Goal: Information Seeking & Learning: Learn about a topic

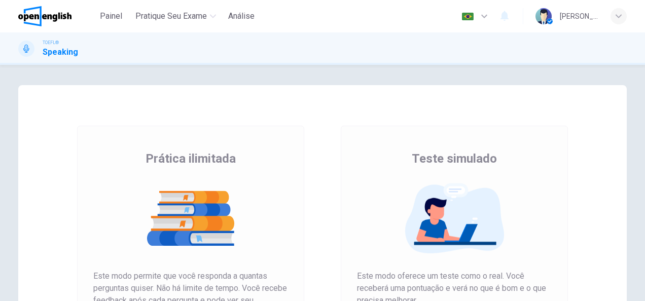
scroll to position [101, 0]
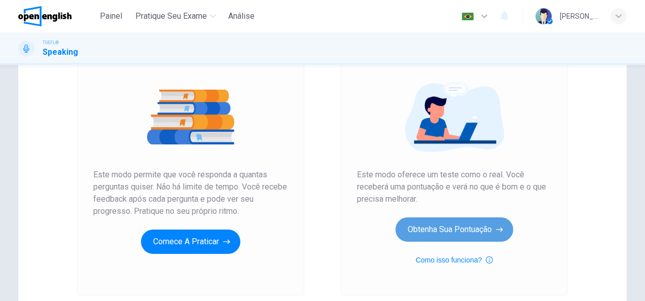
click at [446, 223] on button "Obtenha sua pontuação" at bounding box center [454, 230] width 118 height 24
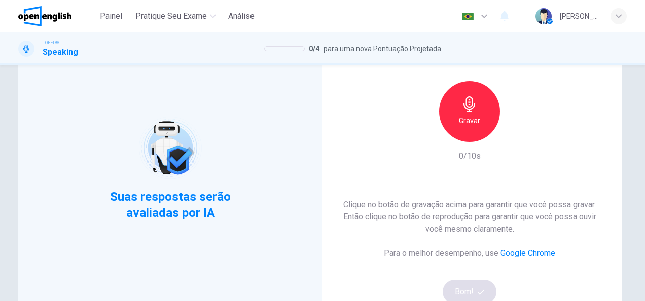
scroll to position [51, 0]
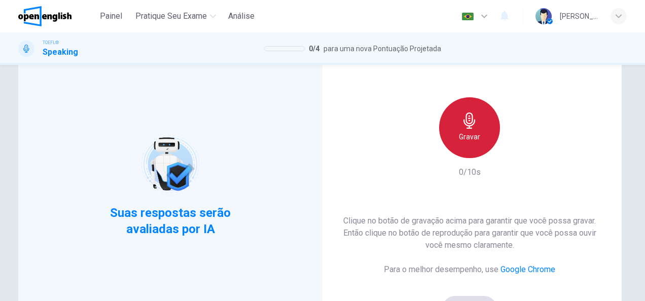
click at [464, 150] on div "Gravar" at bounding box center [469, 127] width 61 height 61
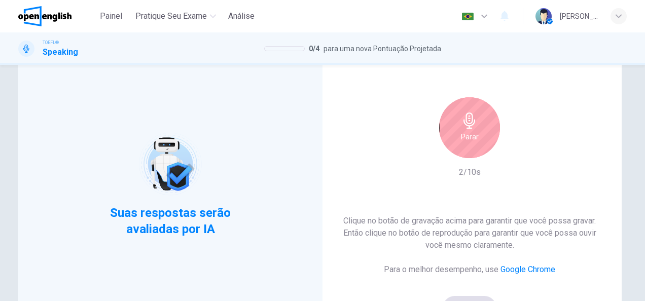
click at [461, 135] on h6 "Parar" at bounding box center [470, 137] width 18 height 12
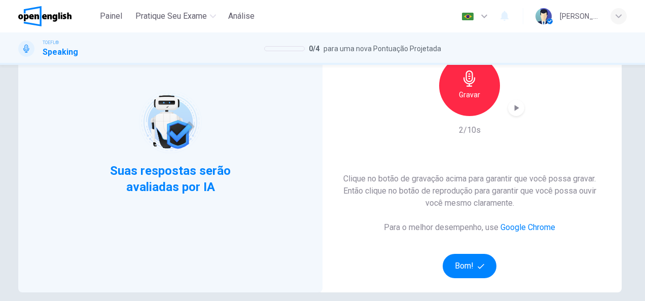
scroll to position [152, 0]
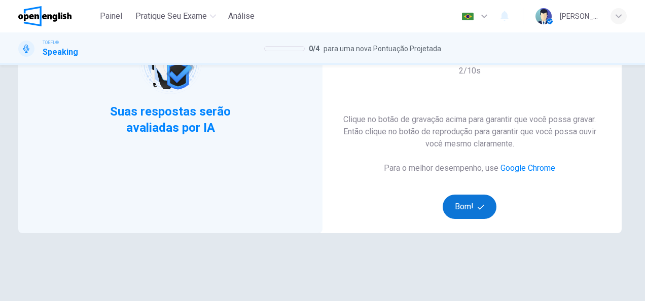
click at [474, 203] on button "Bom!" at bounding box center [470, 207] width 54 height 24
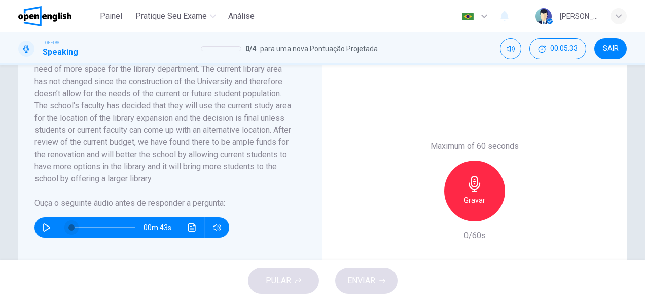
scroll to position [234, 0]
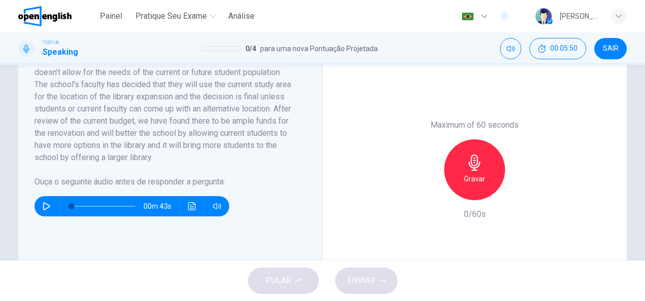
click at [44, 205] on icon "button" at bounding box center [47, 206] width 8 height 8
click at [45, 205] on icon "button" at bounding box center [47, 206] width 8 height 8
type input "*"
click at [458, 177] on div "Gravar" at bounding box center [474, 169] width 61 height 61
click at [360, 281] on span "ENVIAR" at bounding box center [361, 281] width 28 height 14
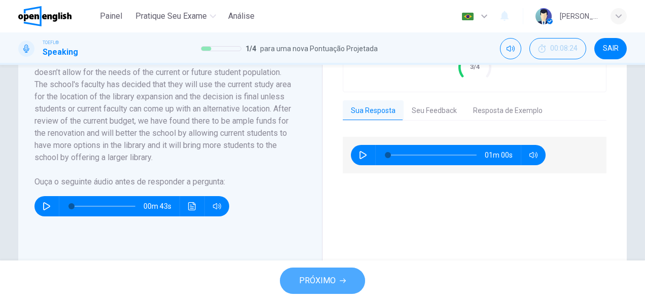
click at [311, 283] on span "PRÓXIMO" at bounding box center [317, 281] width 37 height 14
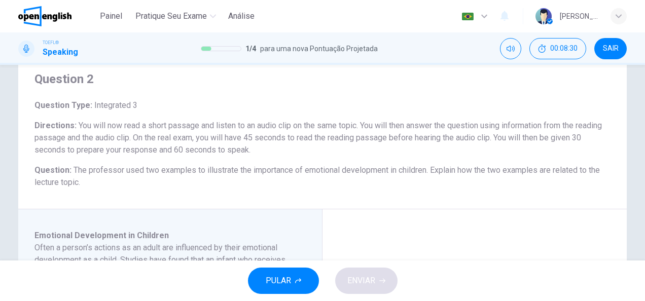
scroll to position [51, 0]
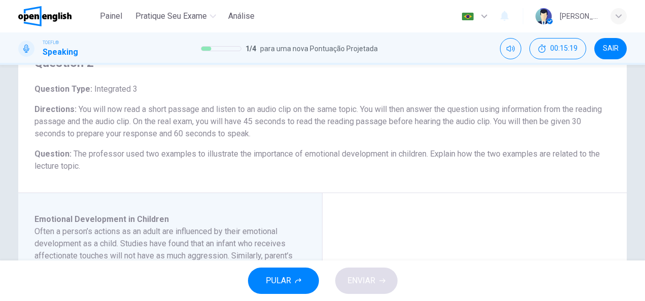
drag, startPoint x: 334, startPoint y: 218, endPoint x: 324, endPoint y: 220, distance: 9.3
click at [331, 218] on div "Question 2 Question Type : Integrated 3 Directions : You will now read a short …" at bounding box center [322, 285] width 608 height 503
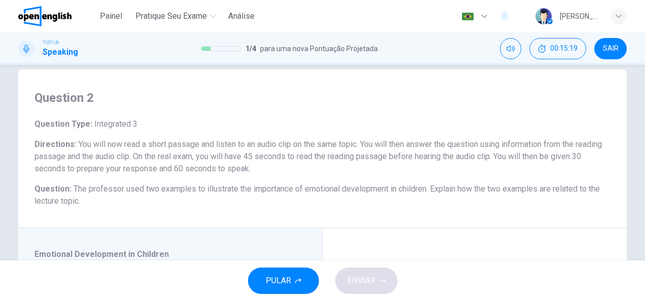
scroll to position [0, 0]
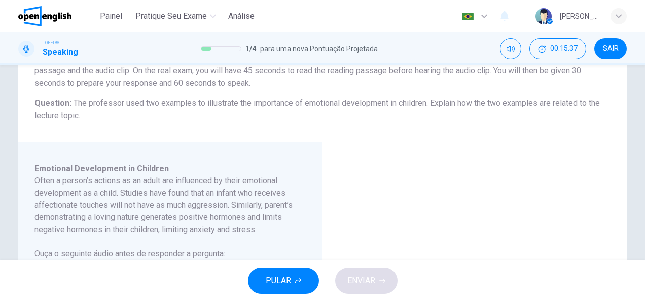
scroll to position [152, 0]
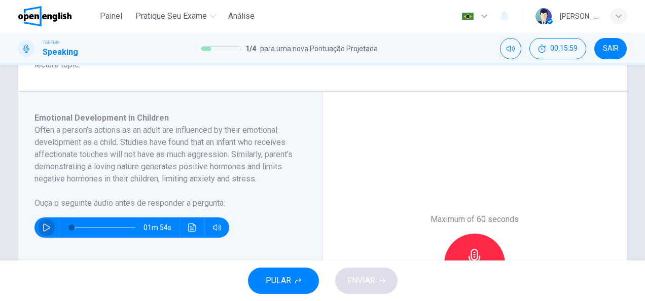
click at [40, 238] on button "button" at bounding box center [47, 228] width 16 height 20
click at [44, 231] on icon "button" at bounding box center [47, 228] width 6 height 6
type input "**"
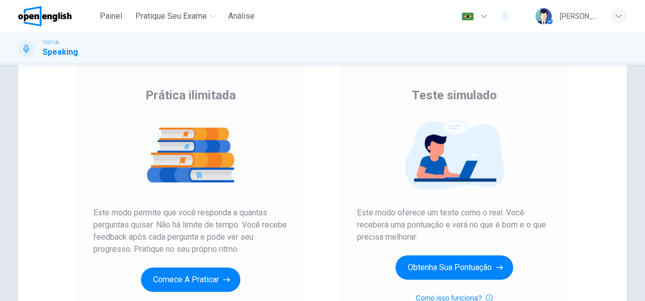
scroll to position [101, 0]
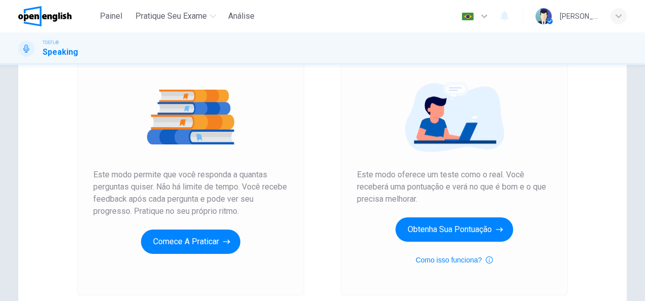
drag, startPoint x: 622, startPoint y: 274, endPoint x: 625, endPoint y: 301, distance: 26.5
click at [628, 301] on div "Prática ilimitada Teste simulado Prática ilimitada Este modo permite que você r…" at bounding box center [322, 160] width 641 height 352
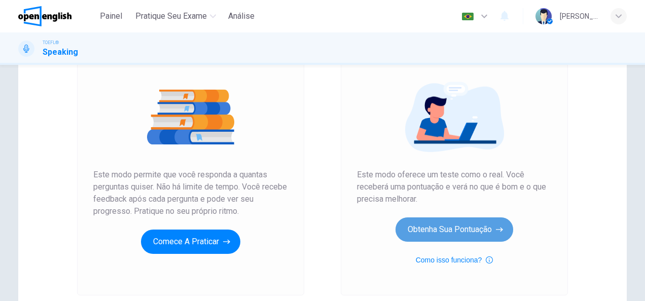
click at [439, 226] on button "Obtenha sua pontuação" at bounding box center [454, 230] width 118 height 24
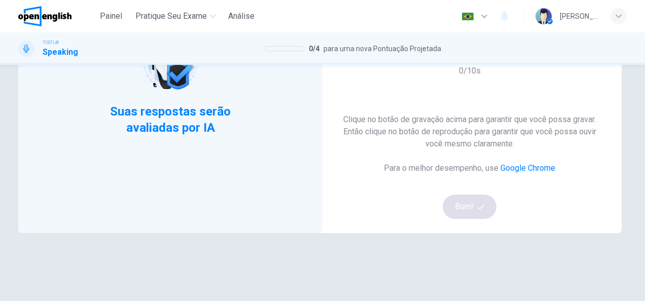
scroll to position [0, 0]
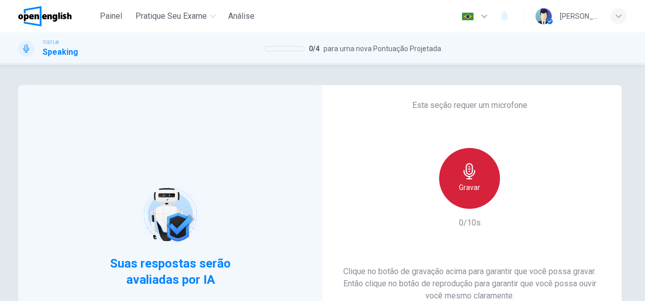
click at [459, 204] on div "Gravar" at bounding box center [469, 178] width 61 height 61
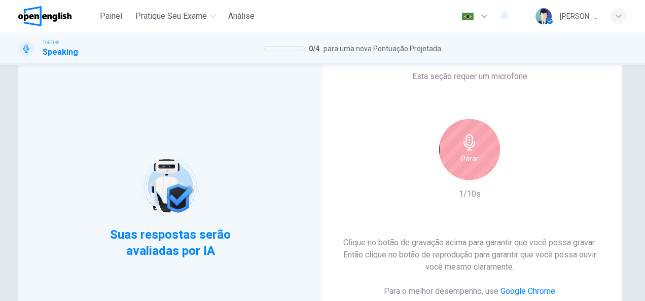
scroll to position [51, 0]
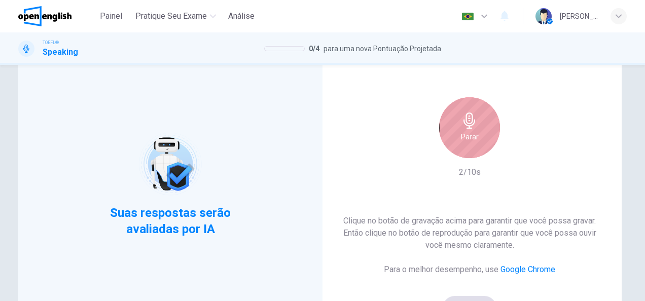
drag, startPoint x: 462, startPoint y: 128, endPoint x: 469, endPoint y: 127, distance: 7.1
click at [462, 127] on icon "button" at bounding box center [469, 121] width 16 height 16
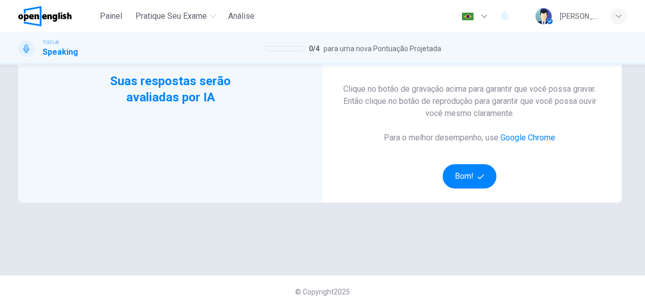
scroll to position [189, 0]
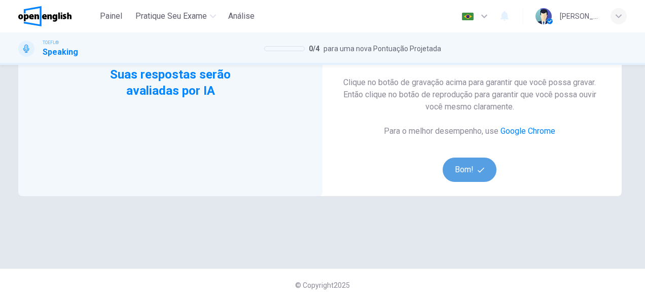
click at [455, 168] on button "Bom!" at bounding box center [470, 170] width 54 height 24
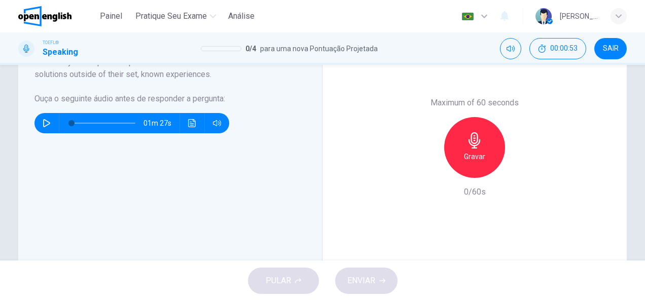
scroll to position [234, 0]
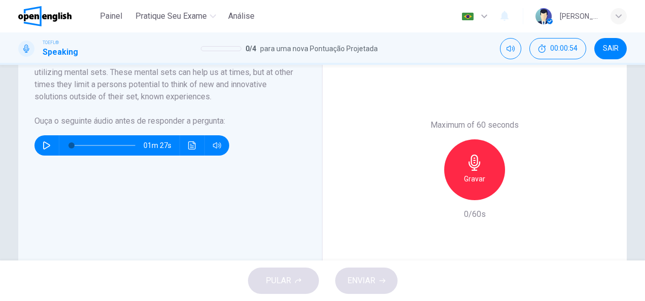
click at [43, 148] on icon "button" at bounding box center [46, 145] width 7 height 8
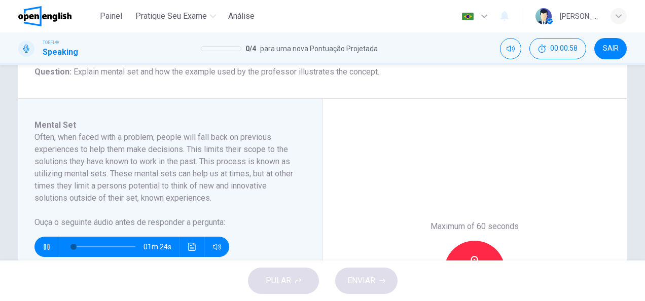
scroll to position [184, 0]
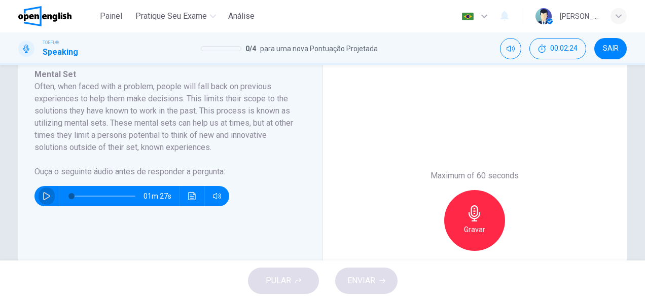
click at [43, 192] on icon "button" at bounding box center [47, 196] width 8 height 8
type input "*"
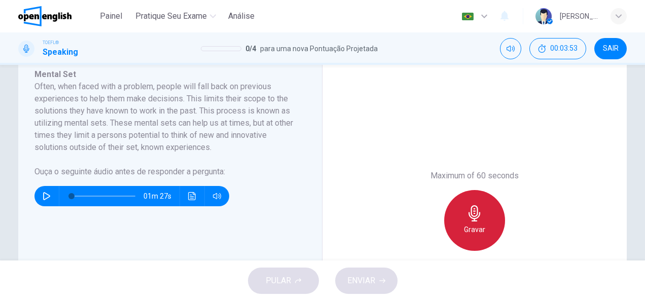
click at [482, 218] on div "Gravar" at bounding box center [474, 220] width 61 height 61
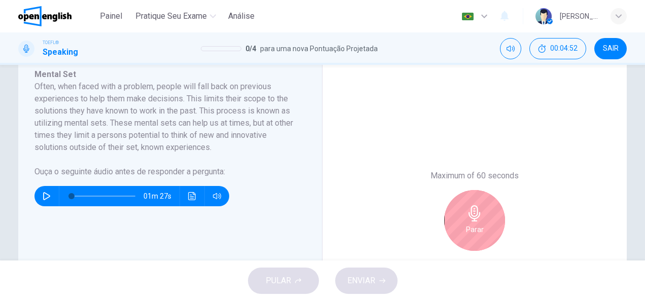
scroll to position [234, 0]
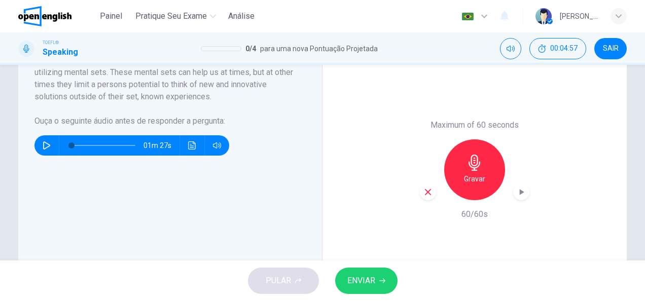
click at [368, 274] on span "ENVIAR" at bounding box center [361, 281] width 28 height 14
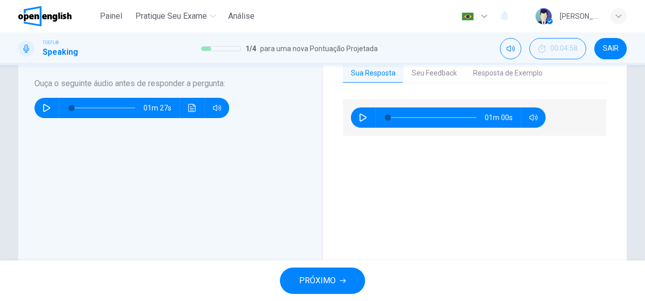
scroll to position [336, 0]
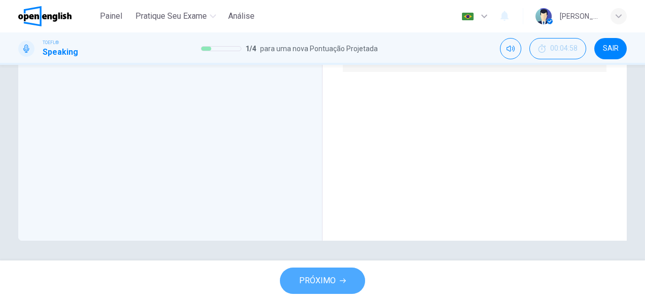
click at [318, 274] on span "PRÓXIMO" at bounding box center [317, 281] width 37 height 14
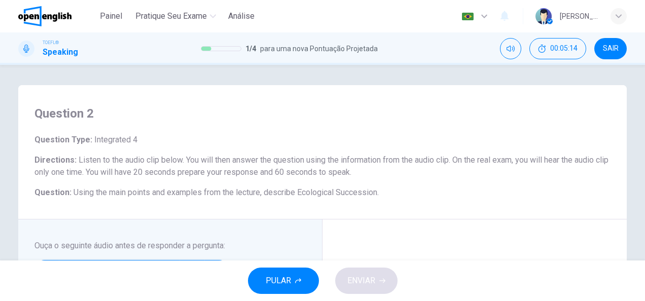
scroll to position [51, 0]
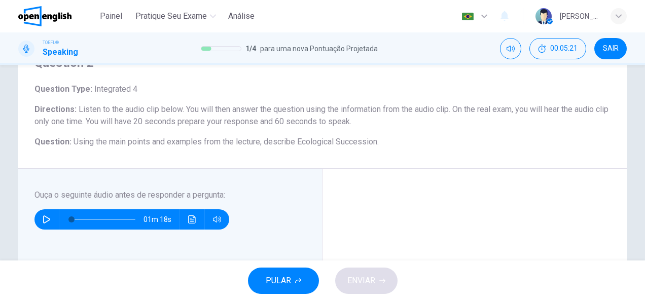
click at [43, 219] on icon "button" at bounding box center [47, 219] width 8 height 8
click at [43, 220] on icon "button" at bounding box center [47, 219] width 8 height 8
type input "*"
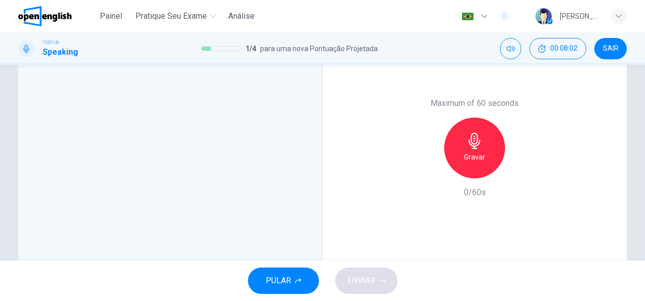
scroll to position [222, 0]
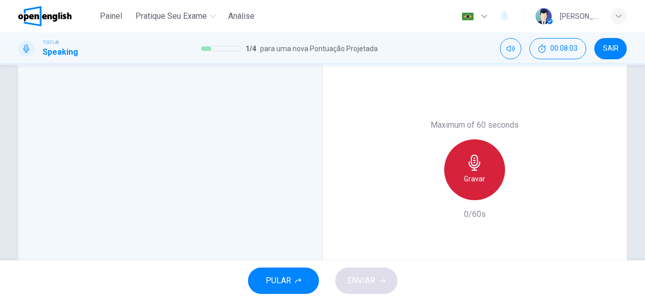
click at [462, 172] on div "Gravar" at bounding box center [474, 169] width 61 height 61
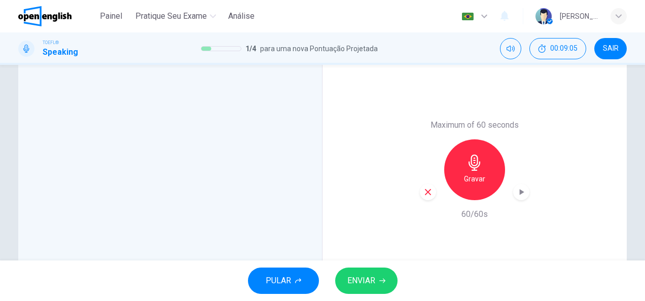
click at [372, 280] on span "ENVIAR" at bounding box center [361, 281] width 28 height 14
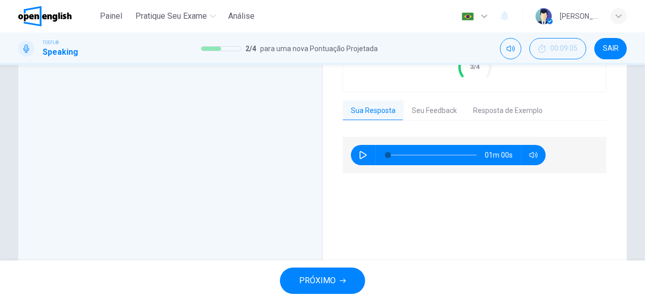
click at [321, 295] on div "PRÓXIMO" at bounding box center [322, 281] width 645 height 41
click at [321, 282] on span "PRÓXIMO" at bounding box center [317, 281] width 37 height 14
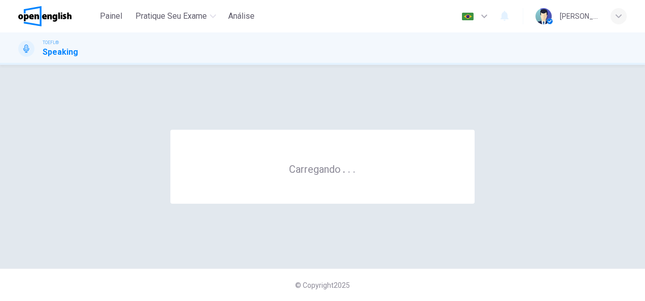
scroll to position [0, 0]
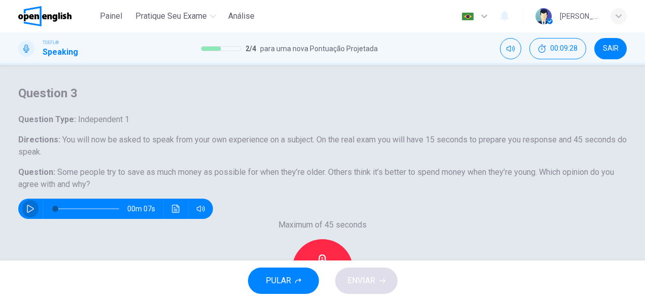
click at [39, 219] on button "button" at bounding box center [30, 209] width 16 height 20
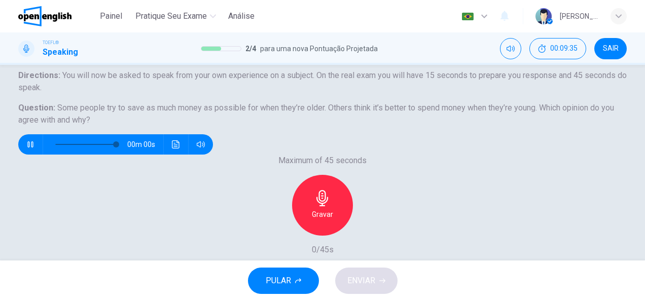
scroll to position [101, 0]
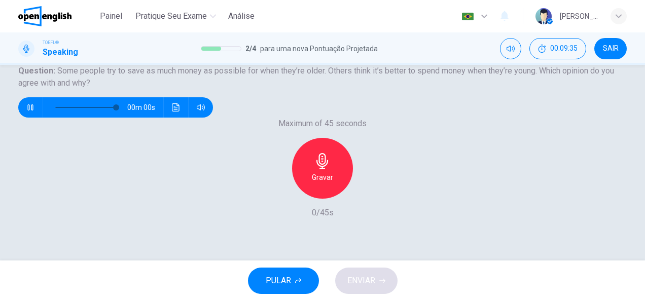
type input "*"
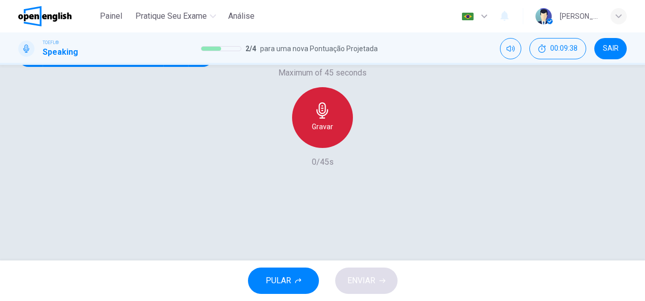
click at [315, 133] on h6 "Gravar" at bounding box center [322, 127] width 21 height 12
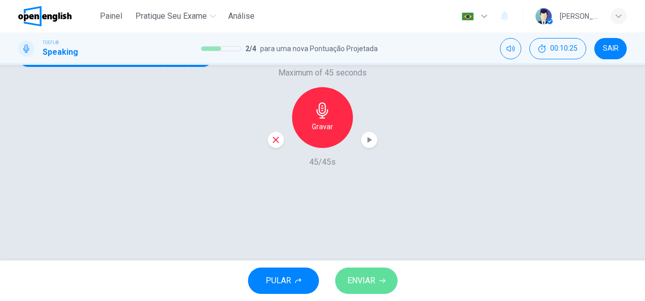
click at [377, 281] on button "ENVIAR" at bounding box center [366, 281] width 62 height 26
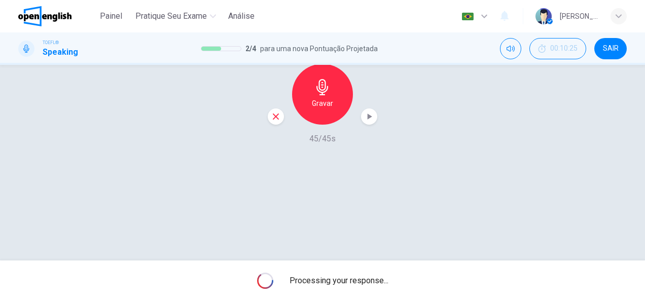
scroll to position [197, 0]
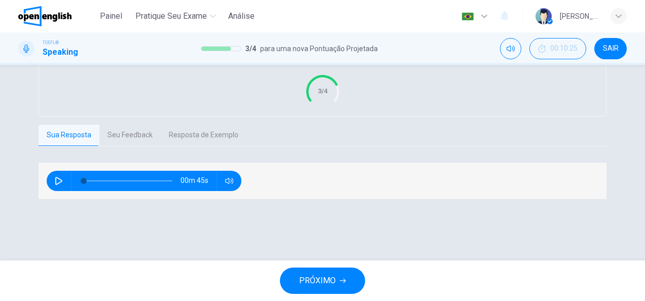
click at [345, 285] on button "PRÓXIMO" at bounding box center [322, 281] width 85 height 26
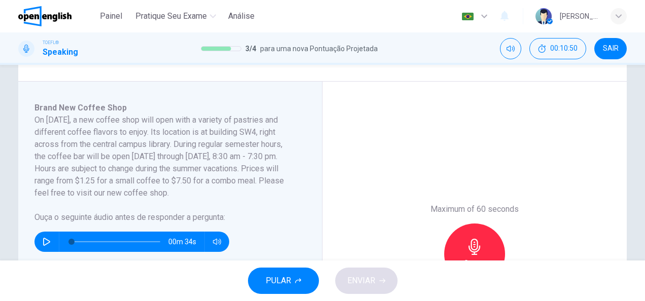
scroll to position [152, 0]
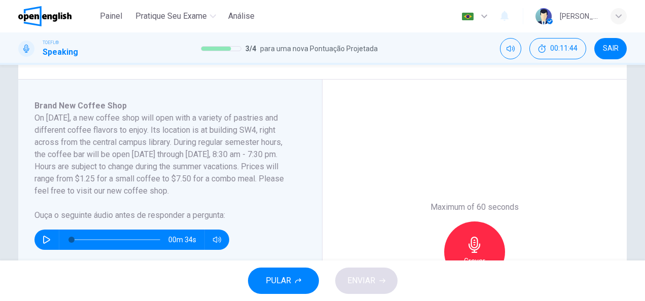
click at [44, 235] on button "button" at bounding box center [47, 240] width 16 height 20
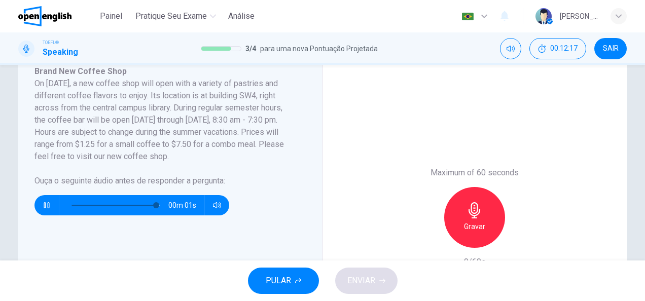
scroll to position [203, 0]
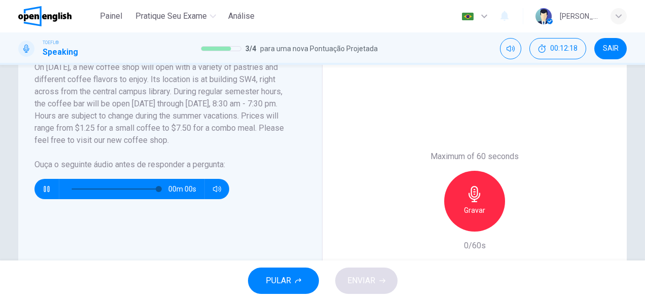
type input "*"
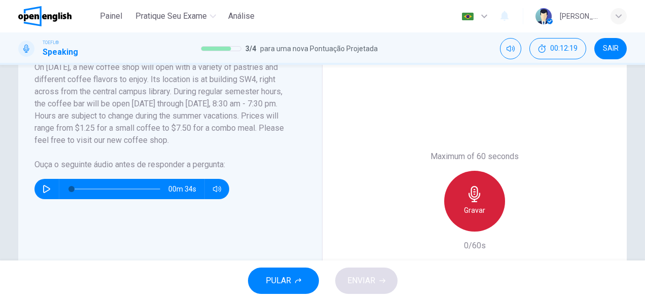
click at [472, 191] on icon "button" at bounding box center [474, 194] width 16 height 16
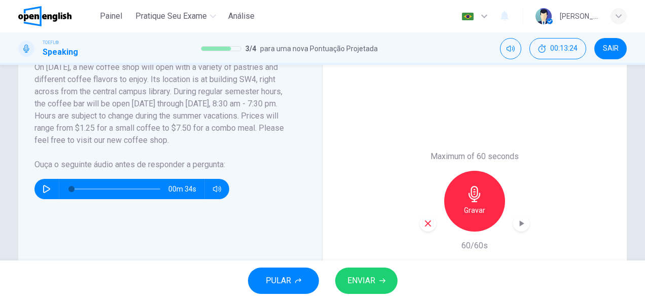
click at [359, 281] on span "ENVIAR" at bounding box center [361, 281] width 28 height 14
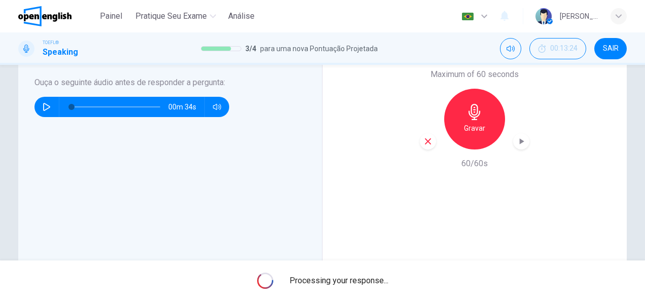
scroll to position [0, 0]
